Goal: Find specific page/section: Locate item on page

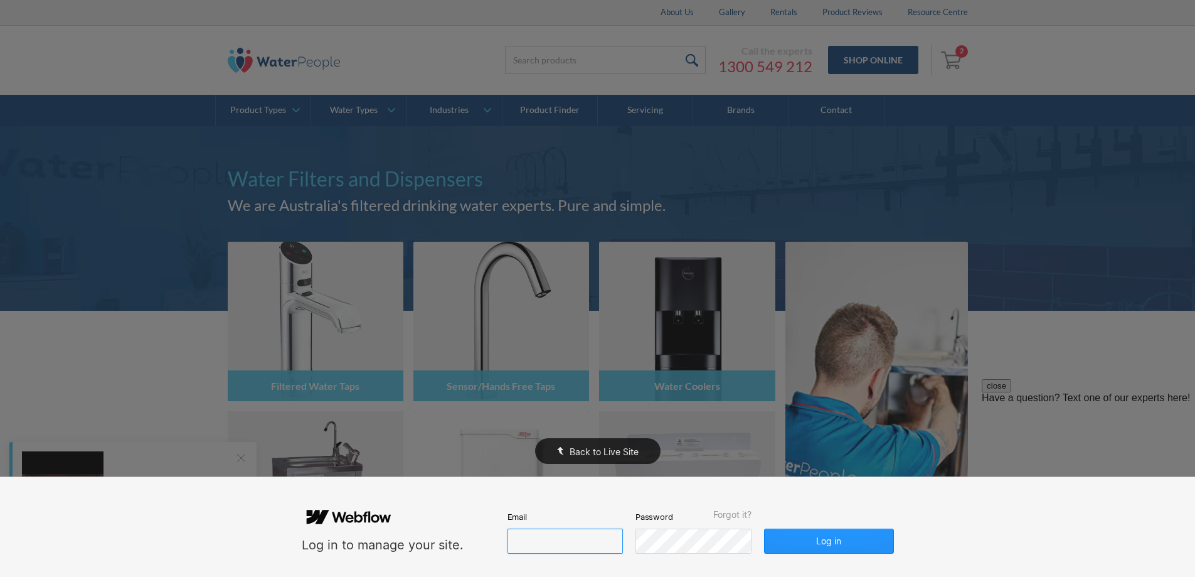
type input "[PERSON_NAME][EMAIL_ADDRESS][DOMAIN_NAME]"
click at [732, 202] on div "Back to Live Site" at bounding box center [597, 288] width 1195 height 577
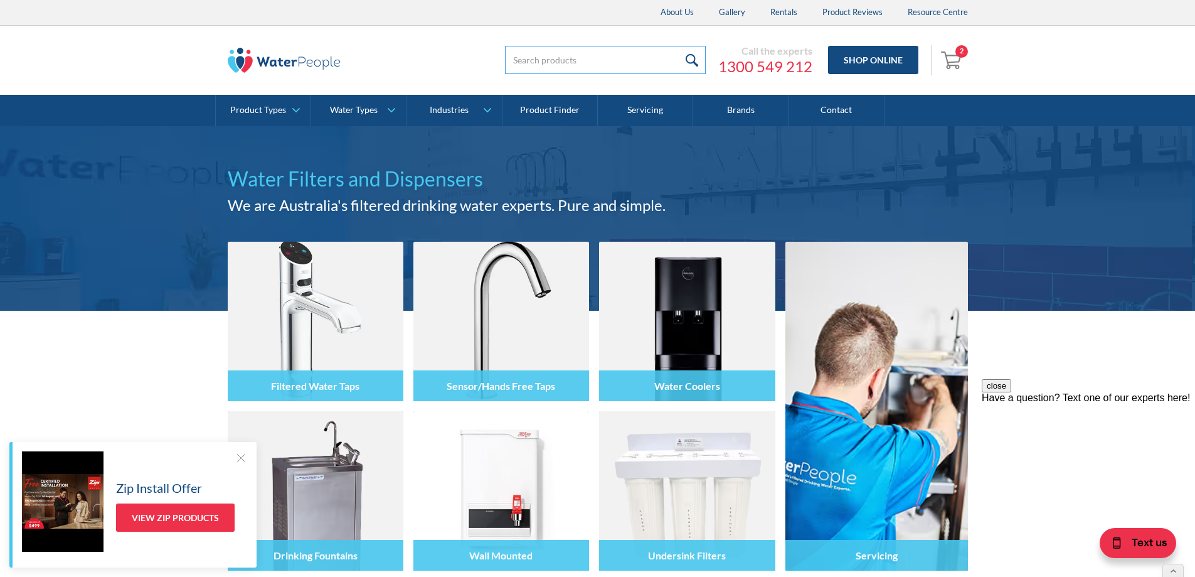
click at [578, 64] on input "search" at bounding box center [605, 60] width 201 height 28
paste input "GF2 296"
type input "GF2 296"
click at [679, 46] on input "submit" at bounding box center [692, 60] width 27 height 28
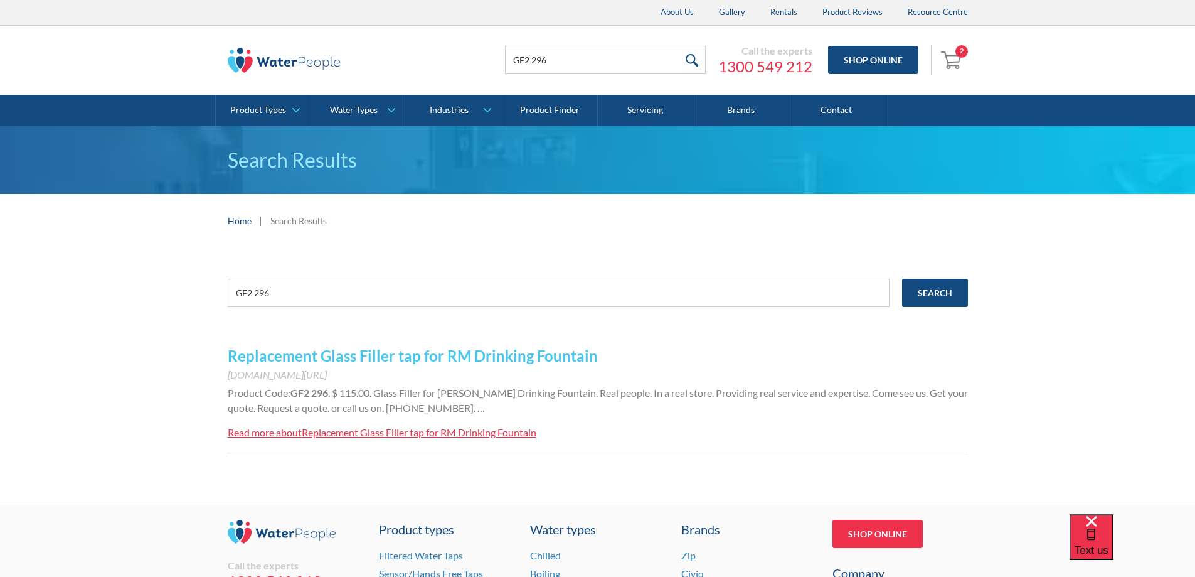
click at [425, 351] on link "Replacement Glass Filler tap for RM Drinking Fountain" at bounding box center [413, 355] width 370 height 18
click at [485, 358] on link "Replacement Glass Filler tap for RM Drinking Fountain" at bounding box center [413, 355] width 370 height 18
